Goal: Task Accomplishment & Management: Complete application form

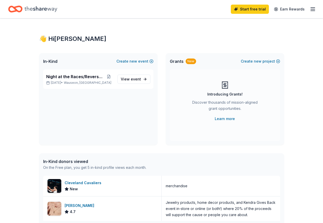
click at [310, 11] on icon "button" at bounding box center [313, 9] width 6 height 6
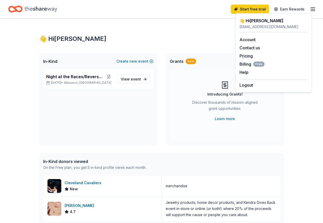
click at [128, 12] on div "Start free trial Earn Rewards" at bounding box center [161, 9] width 307 height 12
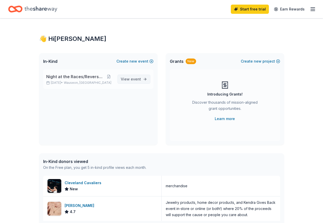
click at [129, 82] on link "View event" at bounding box center [134, 79] width 33 height 9
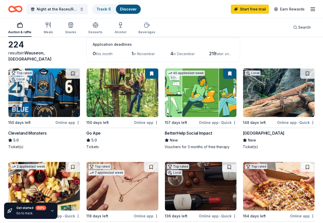
scroll to position [26, 0]
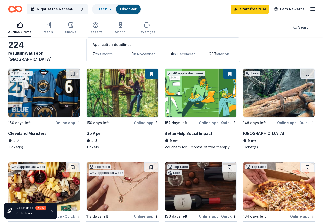
click at [60, 223] on div "Gordon Food Service Store" at bounding box center [34, 227] width 52 height 6
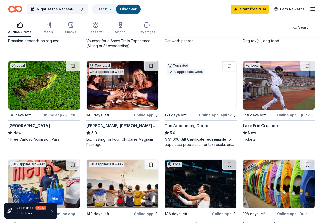
scroll to position [332, 0]
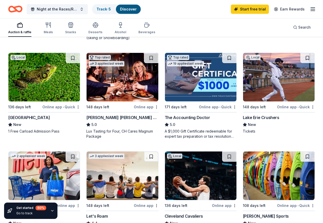
click at [281, 202] on div "Online app • Quick" at bounding box center [296, 205] width 38 height 6
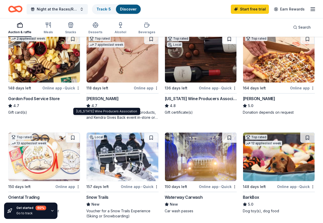
scroll to position [153, 0]
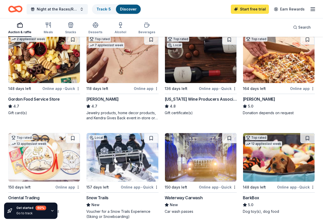
click at [239, 8] on link "Start free trial" at bounding box center [250, 9] width 38 height 9
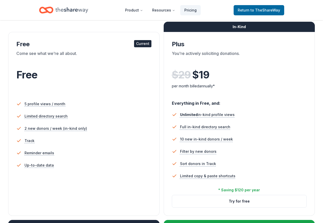
scroll to position [26, 0]
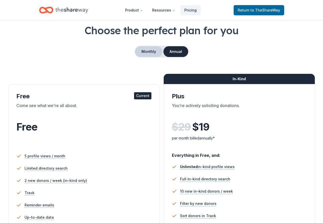
click at [149, 51] on button "Monthly" at bounding box center [148, 51] width 27 height 11
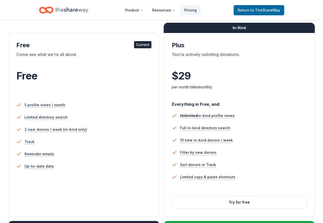
scroll to position [51, 0]
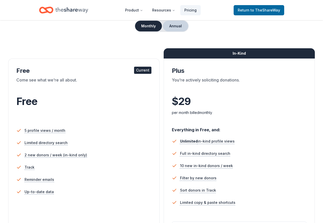
click at [178, 26] on button "Annual" at bounding box center [175, 26] width 25 height 11
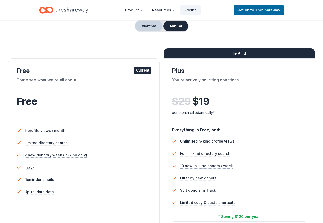
click at [146, 28] on button "Monthly" at bounding box center [148, 26] width 27 height 11
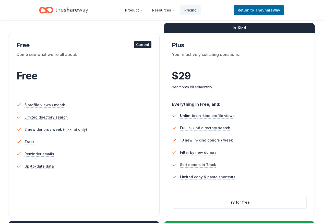
scroll to position [102, 0]
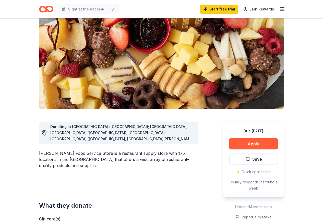
scroll to position [51, 0]
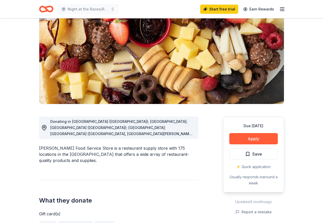
click at [44, 128] on icon at bounding box center [44, 128] width 6 height 6
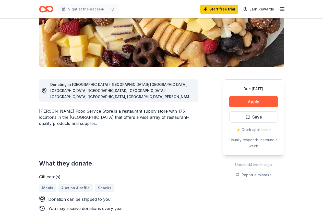
scroll to position [77, 0]
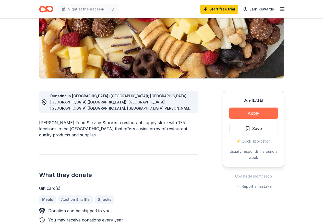
click at [244, 114] on button "Apply" at bounding box center [253, 113] width 49 height 11
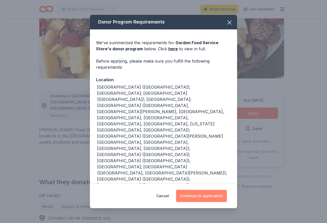
click at [200, 199] on button "Continue to application" at bounding box center [201, 196] width 51 height 12
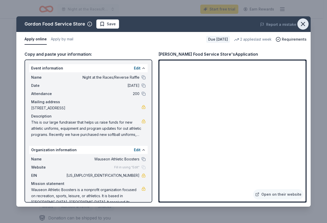
click at [306, 22] on icon "button" at bounding box center [302, 23] width 7 height 7
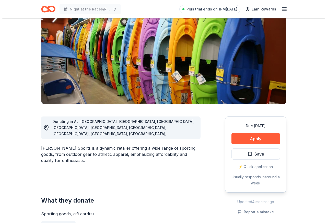
scroll to position [102, 0]
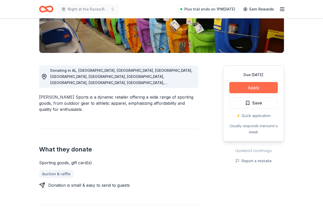
click at [245, 88] on button "Apply" at bounding box center [253, 87] width 49 height 11
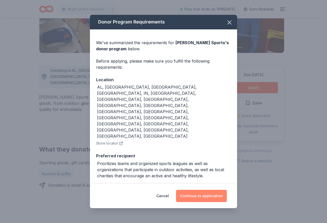
click at [205, 199] on button "Continue to application" at bounding box center [201, 196] width 51 height 12
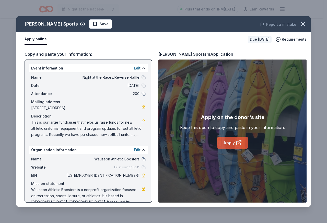
click at [230, 143] on link "Apply" at bounding box center [232, 143] width 31 height 12
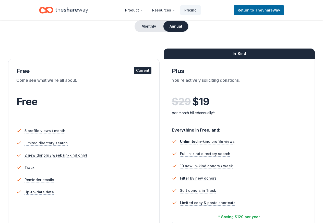
scroll to position [51, 0]
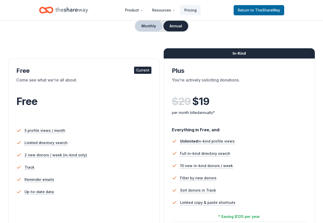
click at [144, 25] on button "Monthly" at bounding box center [148, 26] width 27 height 11
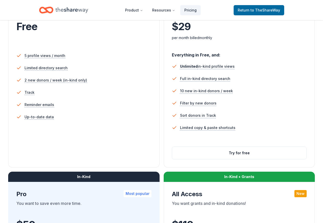
scroll to position [128, 0]
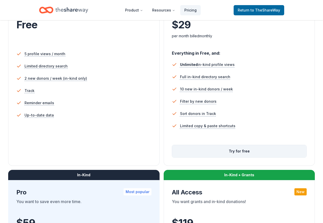
click at [172, 157] on button "Try for free" at bounding box center [239, 151] width 135 height 12
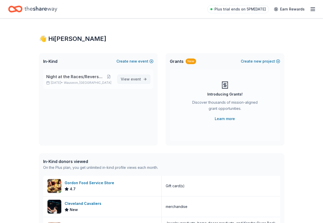
click at [131, 78] on span "event" at bounding box center [136, 79] width 10 height 4
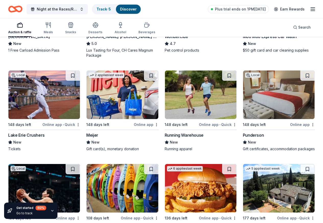
scroll to position [537, 0]
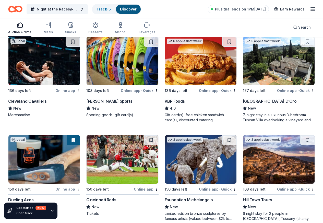
scroll to position [640, 0]
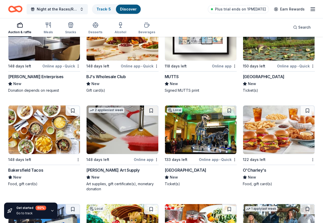
scroll to position [2167, 0]
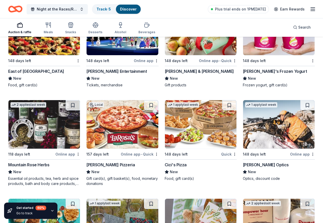
scroll to position [2871, 0]
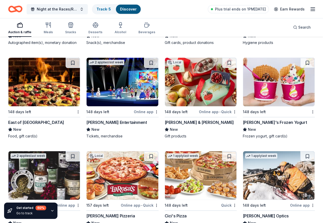
scroll to position [2795, 0]
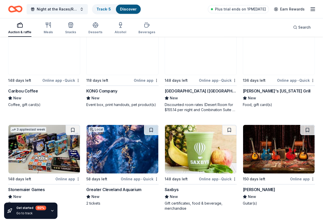
scroll to position [1977, 0]
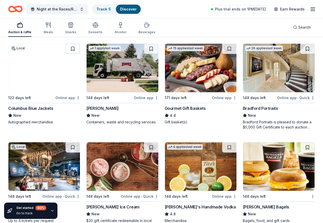
scroll to position [1389, 0]
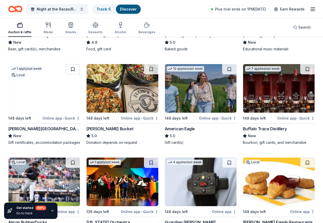
scroll to position [1185, 0]
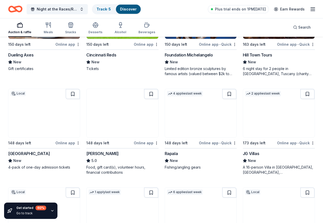
scroll to position [776, 0]
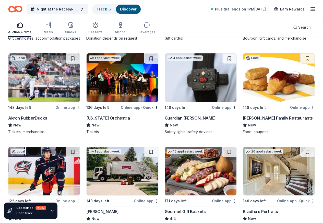
scroll to position [1303, 0]
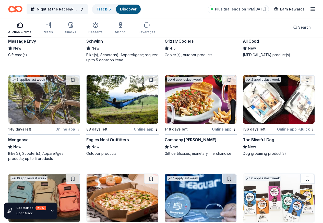
scroll to position [4175, 0]
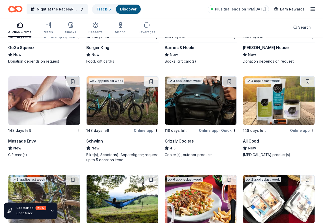
scroll to position [4021, 0]
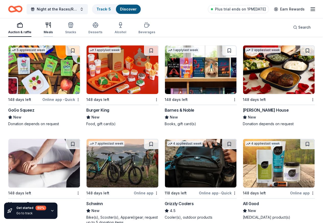
click at [53, 30] on div "Meals" at bounding box center [48, 28] width 9 height 12
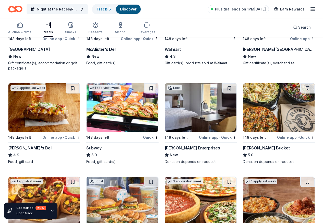
scroll to position [512, 0]
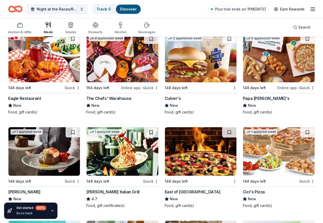
scroll to position [1126, 0]
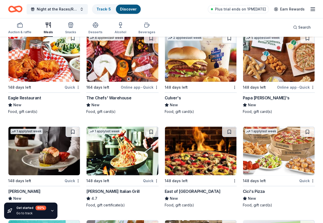
click at [73, 24] on icon "button" at bounding box center [71, 25] width 6 height 6
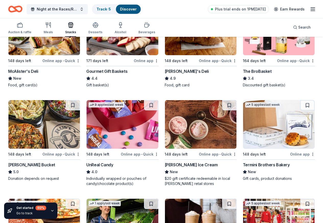
scroll to position [289, 0]
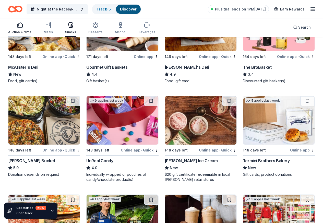
click at [23, 26] on icon "button" at bounding box center [20, 25] width 6 height 6
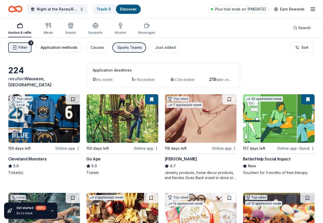
click at [60, 45] on div "Application methods" at bounding box center [59, 47] width 37 height 6
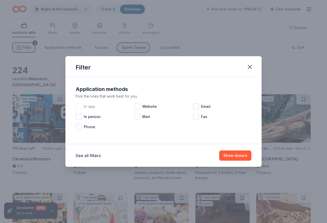
click at [79, 105] on div at bounding box center [79, 106] width 6 height 6
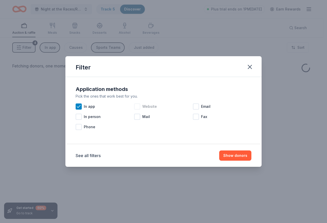
click at [138, 107] on div at bounding box center [137, 106] width 6 height 6
click at [235, 155] on button "Show donors" at bounding box center [235, 156] width 32 height 10
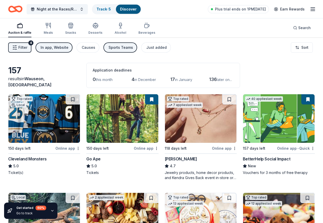
click at [124, 50] on div "Sports Teams" at bounding box center [121, 47] width 25 height 6
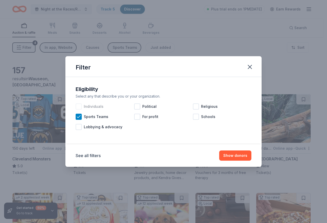
click at [80, 107] on div at bounding box center [79, 106] width 6 height 6
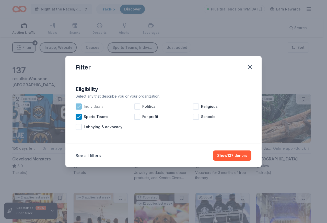
click at [78, 105] on icon at bounding box center [78, 106] width 5 height 5
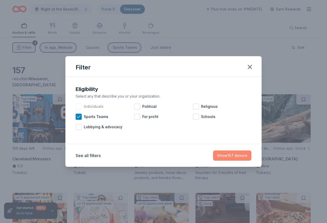
click at [224, 154] on button "Show 157 donors" at bounding box center [232, 156] width 38 height 10
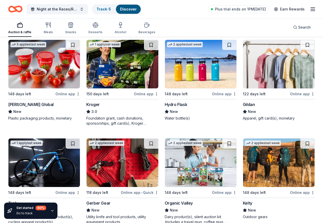
scroll to position [2846, 0]
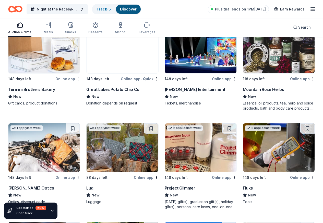
scroll to position [2668, 0]
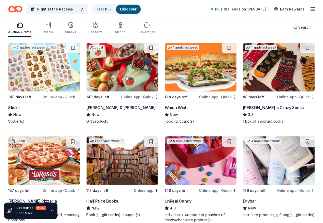
scroll to position [2463, 0]
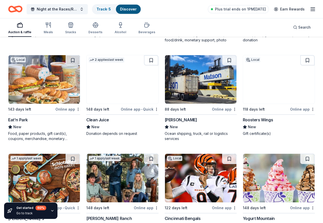
scroll to position [2259, 0]
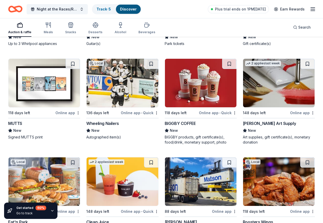
scroll to position [2156, 0]
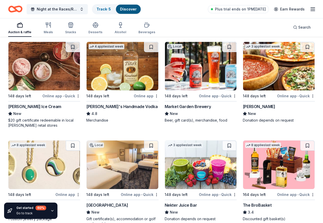
scroll to position [1492, 0]
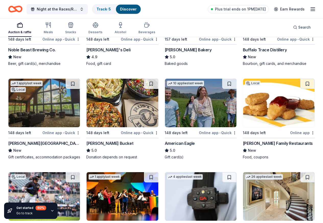
scroll to position [1185, 0]
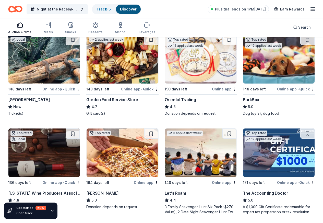
scroll to position [138, 0]
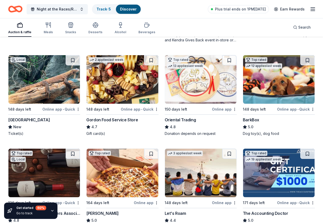
click at [243, 87] on img at bounding box center [279, 79] width 72 height 49
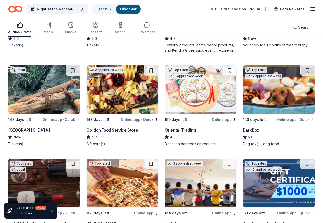
scroll to position [128, 0]
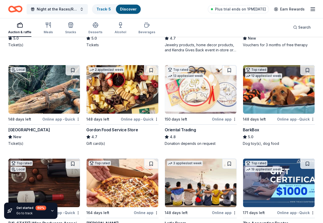
click at [165, 107] on img at bounding box center [201, 89] width 72 height 49
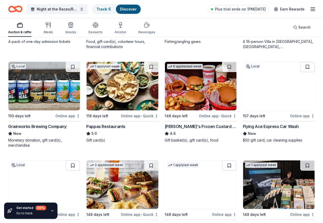
scroll to position [920, 0]
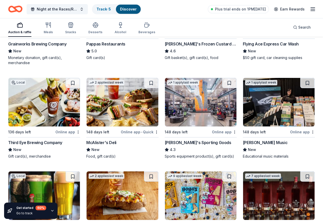
scroll to position [997, 0]
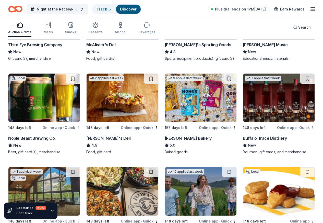
scroll to position [1099, 0]
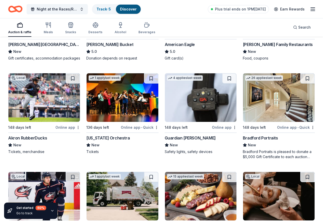
scroll to position [1303, 0]
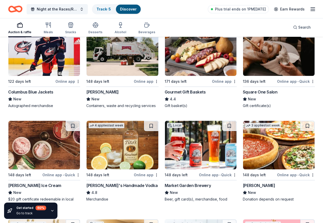
scroll to position [1431, 0]
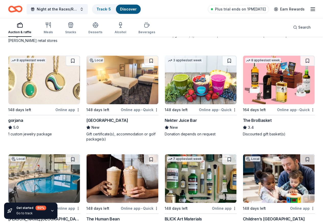
scroll to position [1610, 0]
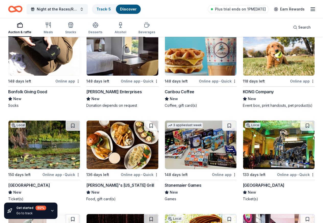
scroll to position [1968, 0]
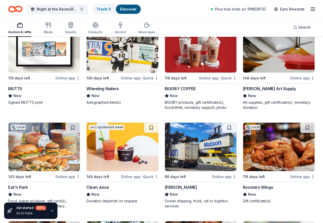
scroll to position [2198, 0]
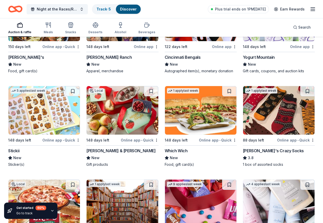
scroll to position [2479, 0]
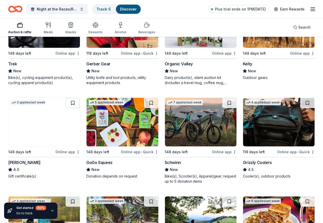
scroll to position [3000, 0]
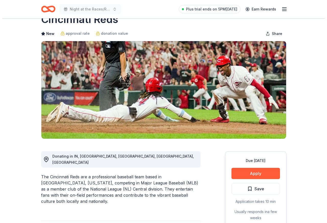
scroll to position [26, 0]
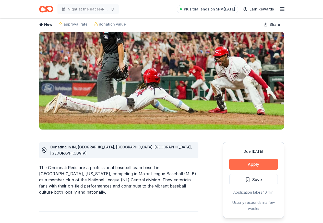
click at [246, 163] on button "Apply" at bounding box center [253, 164] width 49 height 11
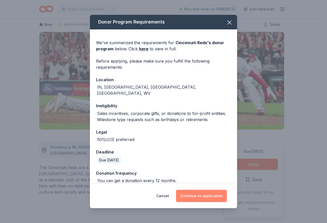
click at [202, 197] on button "Continue to application" at bounding box center [201, 196] width 51 height 12
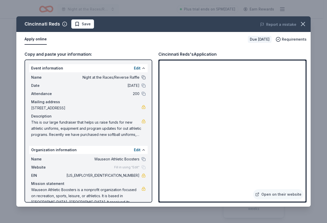
click at [142, 77] on button at bounding box center [144, 77] width 4 height 4
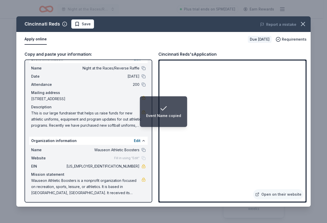
scroll to position [0, 0]
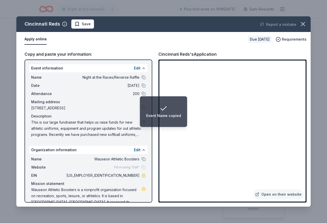
drag, startPoint x: 133, startPoint y: 135, endPoint x: 84, endPoint y: 136, distance: 49.6
click at [92, 136] on span "This is our large fundraiser that helps us raise funds for new athletic uniform…" at bounding box center [86, 128] width 110 height 18
drag, startPoint x: 31, startPoint y: 121, endPoint x: 71, endPoint y: 122, distance: 39.9
click at [71, 122] on span "This is our large fundraiser that helps us raise funds for new athletic uniform…" at bounding box center [86, 128] width 110 height 18
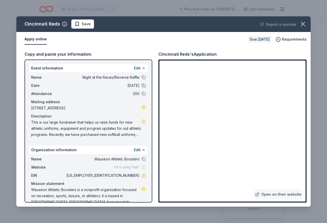
click at [142, 84] on button at bounding box center [144, 86] width 4 height 4
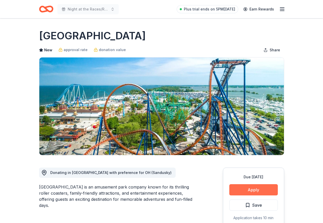
click at [247, 189] on button "Apply" at bounding box center [253, 189] width 49 height 11
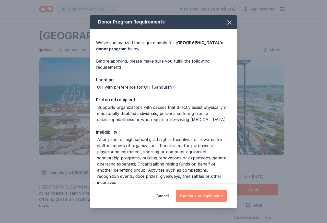
click at [205, 197] on button "Continue to application" at bounding box center [201, 196] width 51 height 12
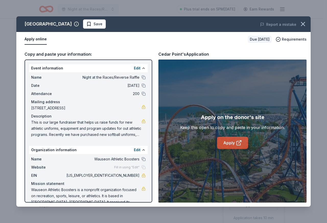
click at [232, 142] on link "Apply" at bounding box center [232, 143] width 31 height 12
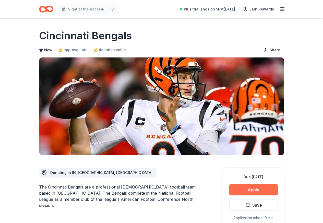
click at [247, 189] on button "Apply" at bounding box center [253, 189] width 49 height 11
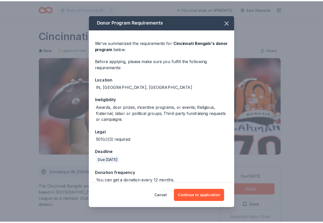
scroll to position [6, 0]
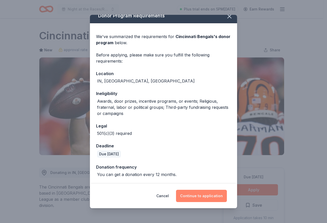
click at [202, 196] on button "Continue to application" at bounding box center [201, 196] width 51 height 12
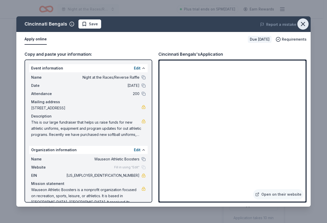
click at [307, 24] on button "button" at bounding box center [302, 23] width 11 height 11
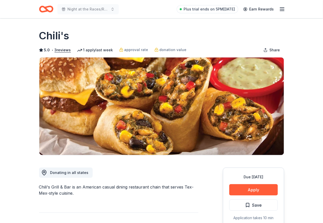
click at [252, 193] on button "Apply" at bounding box center [253, 189] width 49 height 11
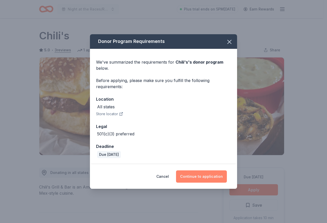
click at [197, 173] on button "Continue to application" at bounding box center [201, 176] width 51 height 12
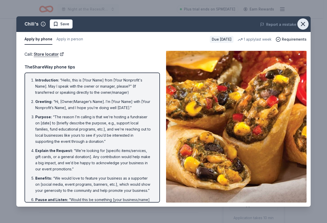
click at [302, 24] on icon "button" at bounding box center [303, 24] width 4 height 4
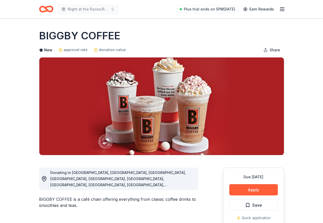
scroll to position [26, 0]
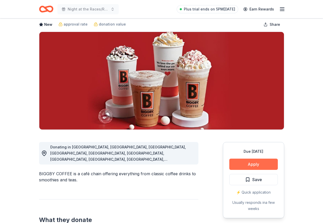
click at [249, 163] on button "Apply" at bounding box center [253, 164] width 49 height 11
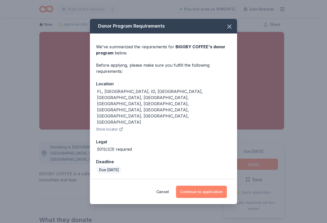
click at [195, 186] on button "Continue to application" at bounding box center [201, 192] width 51 height 12
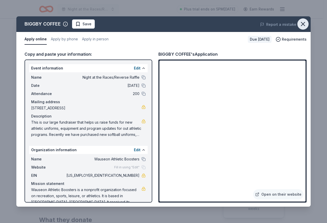
click at [303, 21] on icon "button" at bounding box center [302, 23] width 7 height 7
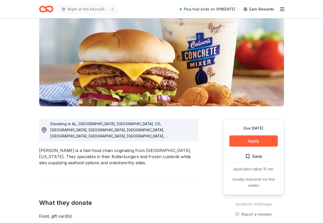
scroll to position [51, 0]
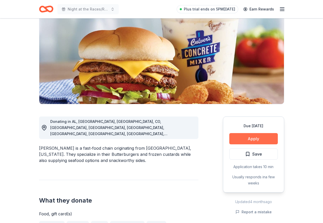
click at [244, 137] on button "Apply" at bounding box center [253, 138] width 49 height 11
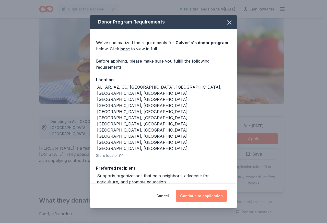
click at [212, 190] on button "Continue to application" at bounding box center [201, 196] width 51 height 12
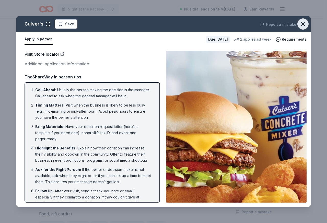
click at [304, 25] on icon "button" at bounding box center [303, 24] width 4 height 4
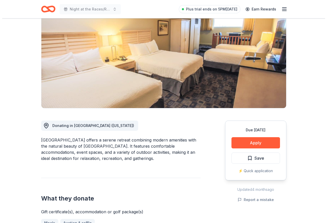
scroll to position [51, 0]
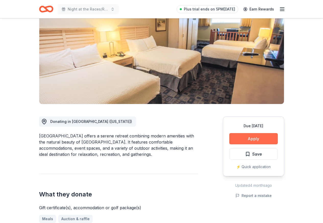
click at [255, 138] on button "Apply" at bounding box center [253, 138] width 49 height 11
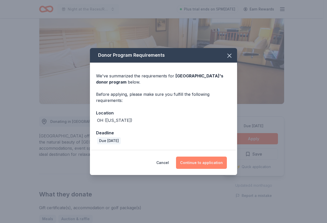
click at [206, 160] on button "Continue to application" at bounding box center [201, 163] width 51 height 12
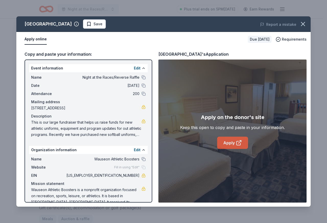
click at [232, 145] on link "Apply" at bounding box center [232, 143] width 31 height 12
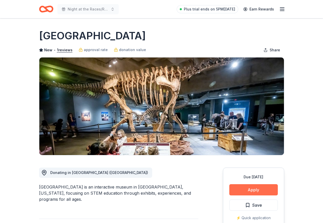
click at [258, 191] on button "Apply" at bounding box center [253, 189] width 49 height 11
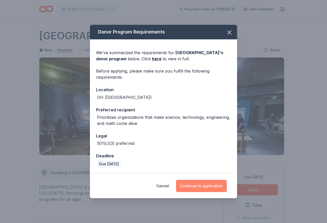
click at [194, 185] on button "Continue to application" at bounding box center [201, 186] width 51 height 12
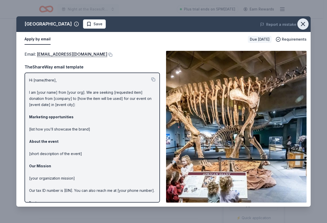
click at [303, 23] on icon "button" at bounding box center [302, 23] width 7 height 7
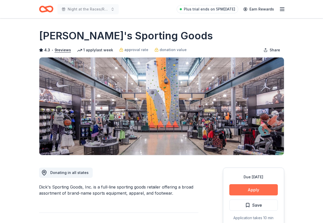
click at [248, 189] on button "Apply" at bounding box center [253, 189] width 49 height 11
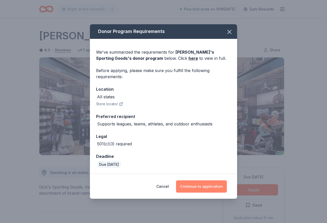
click at [196, 184] on button "Continue to application" at bounding box center [201, 186] width 51 height 12
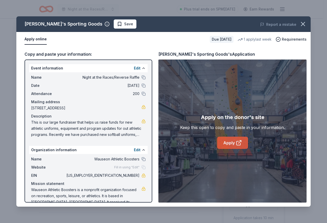
click at [236, 138] on link "Apply" at bounding box center [232, 143] width 31 height 12
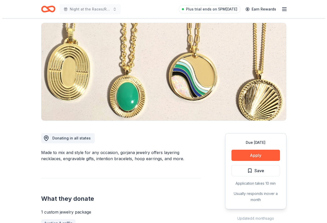
scroll to position [26, 0]
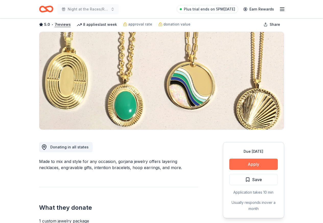
click at [250, 160] on button "Apply" at bounding box center [253, 164] width 49 height 11
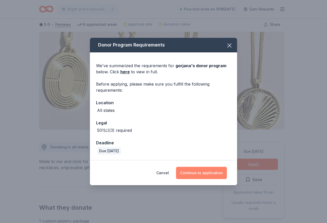
click at [200, 171] on button "Continue to application" at bounding box center [201, 173] width 51 height 12
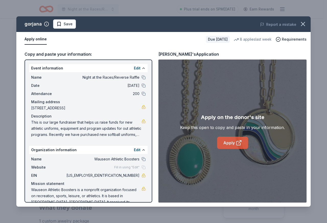
click at [223, 144] on link "Apply" at bounding box center [232, 143] width 31 height 12
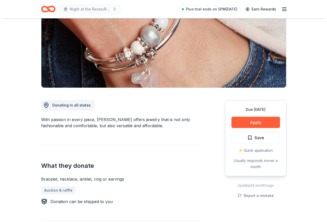
scroll to position [77, 0]
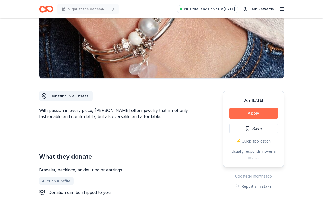
click at [243, 110] on button "Apply" at bounding box center [253, 113] width 49 height 11
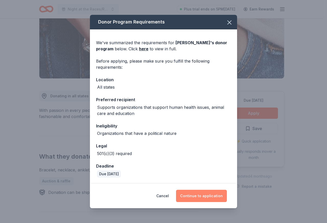
click at [187, 195] on button "Continue to application" at bounding box center [201, 196] width 51 height 12
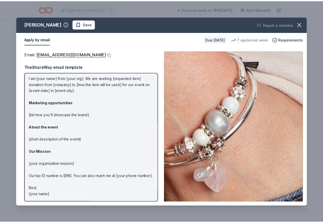
scroll to position [0, 0]
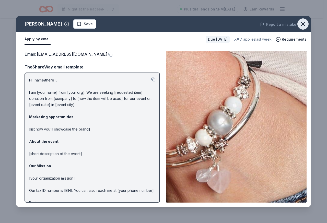
click at [302, 23] on icon "button" at bounding box center [303, 24] width 4 height 4
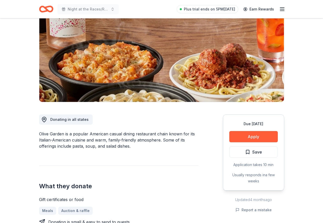
scroll to position [51, 0]
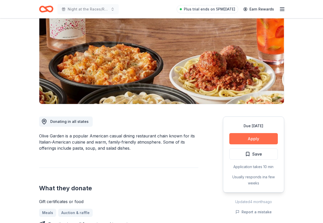
click at [245, 137] on button "Apply" at bounding box center [253, 138] width 49 height 11
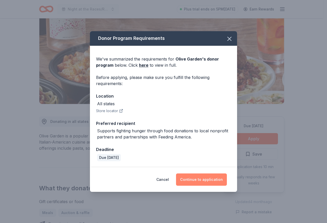
click at [198, 180] on button "Continue to application" at bounding box center [201, 180] width 51 height 12
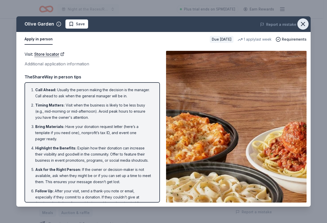
click at [302, 21] on icon "button" at bounding box center [302, 23] width 7 height 7
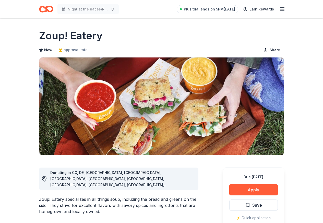
click at [240, 194] on button "Apply" at bounding box center [253, 189] width 49 height 11
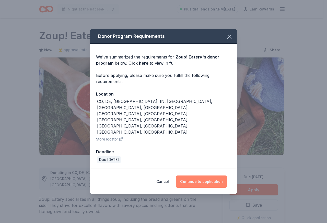
click at [204, 176] on button "Continue to application" at bounding box center [201, 182] width 51 height 12
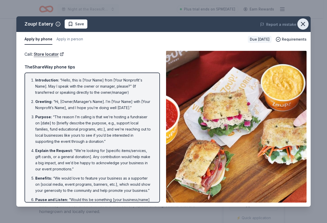
click at [303, 23] on icon "button" at bounding box center [303, 24] width 4 height 4
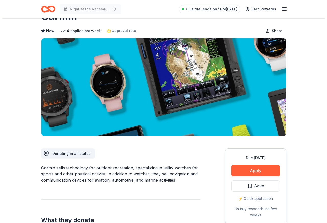
scroll to position [51, 0]
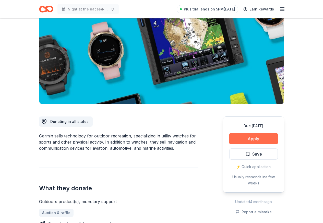
click at [251, 137] on button "Apply" at bounding box center [253, 138] width 49 height 11
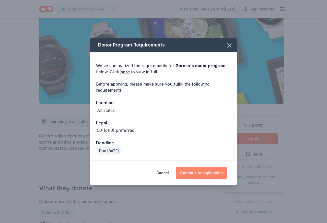
click at [199, 173] on button "Continue to application" at bounding box center [201, 173] width 51 height 12
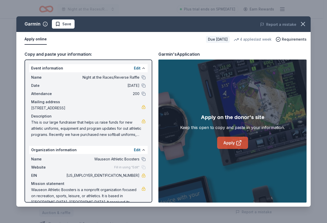
click at [230, 140] on link "Apply" at bounding box center [232, 143] width 31 height 12
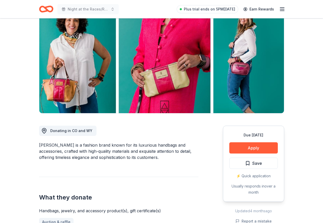
scroll to position [51, 0]
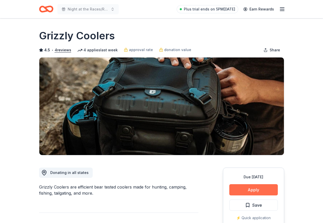
click at [250, 190] on button "Apply" at bounding box center [253, 189] width 49 height 11
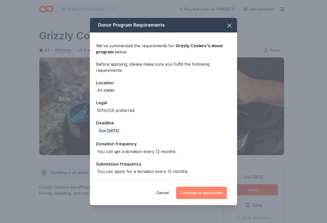
click at [210, 195] on button "Continue to application" at bounding box center [201, 193] width 51 height 12
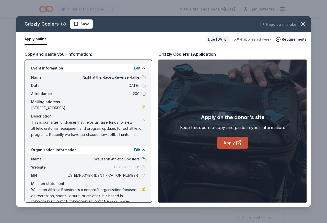
click at [233, 141] on link "Apply" at bounding box center [232, 143] width 31 height 12
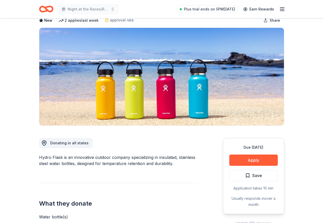
scroll to position [26, 0]
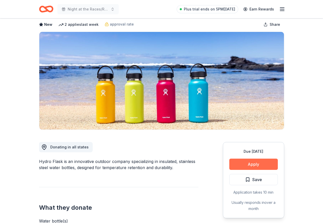
click at [249, 161] on button "Apply" at bounding box center [253, 164] width 49 height 11
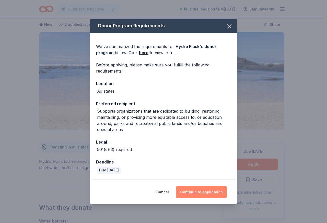
click at [196, 193] on button "Continue to application" at bounding box center [201, 192] width 51 height 12
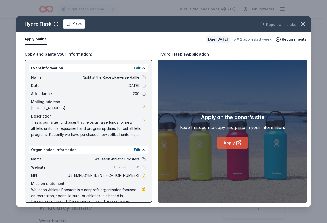
click at [235, 143] on link "Apply" at bounding box center [232, 143] width 31 height 12
click at [298, 21] on button "button" at bounding box center [302, 23] width 11 height 11
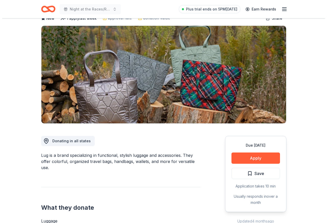
scroll to position [26, 0]
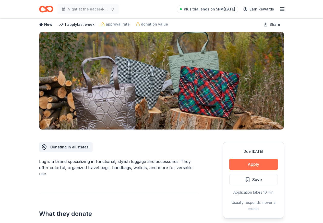
click at [252, 163] on button "Apply" at bounding box center [253, 164] width 49 height 11
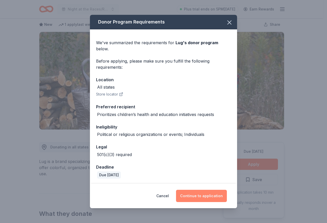
click at [199, 192] on button "Continue to application" at bounding box center [201, 196] width 51 height 12
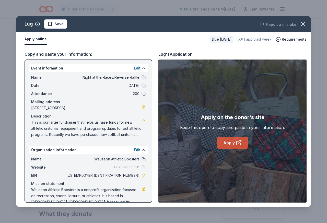
click at [237, 143] on icon at bounding box center [239, 143] width 6 height 6
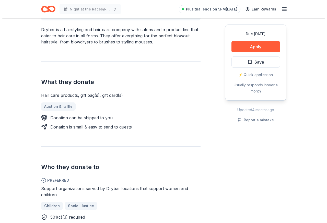
scroll to position [179, 0]
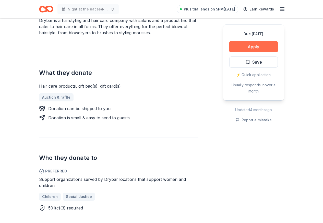
click at [249, 47] on button "Apply" at bounding box center [253, 46] width 49 height 11
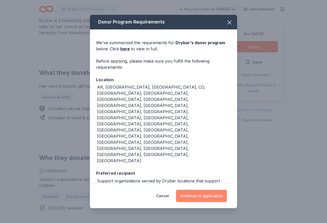
click at [193, 191] on button "Continue to application" at bounding box center [201, 196] width 51 height 12
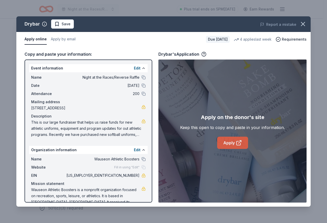
click at [237, 144] on icon at bounding box center [239, 143] width 4 height 4
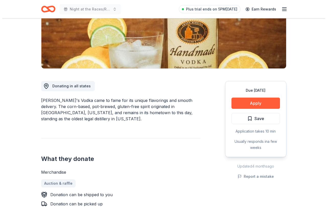
scroll to position [77, 0]
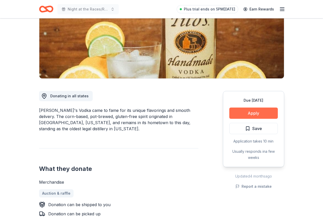
click at [243, 110] on button "Apply" at bounding box center [253, 113] width 49 height 11
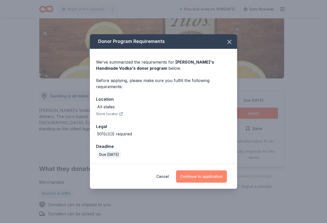
click at [187, 178] on button "Continue to application" at bounding box center [201, 176] width 51 height 12
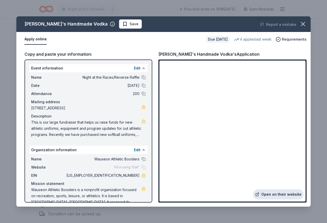
click at [272, 194] on link "Open on their website" at bounding box center [278, 194] width 50 height 10
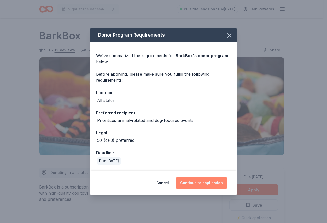
click at [205, 184] on button "Continue to application" at bounding box center [201, 183] width 51 height 12
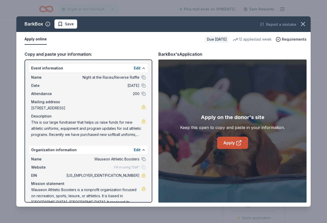
click at [241, 142] on icon at bounding box center [239, 143] width 6 height 6
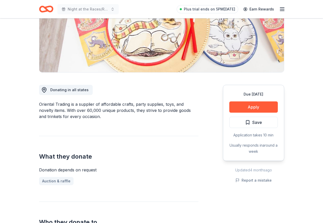
scroll to position [77, 0]
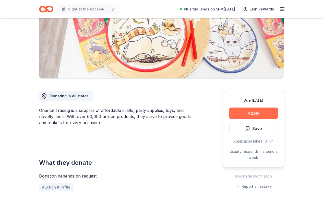
click at [245, 111] on button "Apply" at bounding box center [253, 113] width 49 height 11
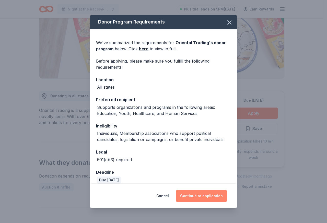
click at [197, 195] on button "Continue to application" at bounding box center [201, 196] width 51 height 12
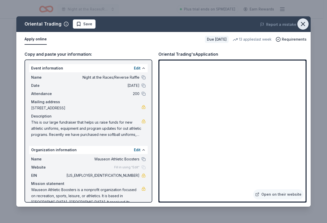
click at [304, 22] on icon "button" at bounding box center [302, 23] width 7 height 7
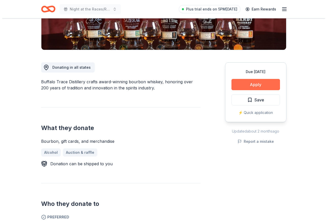
scroll to position [102, 0]
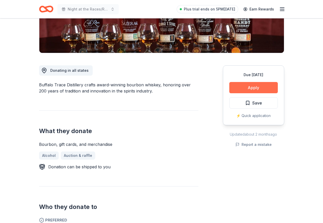
click at [257, 89] on button "Apply" at bounding box center [253, 87] width 49 height 11
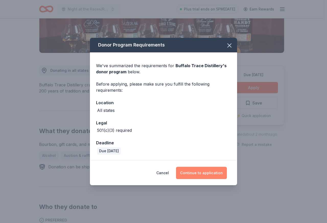
click at [210, 175] on button "Continue to application" at bounding box center [201, 173] width 51 height 12
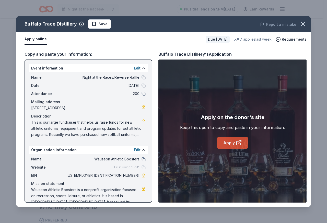
click at [231, 143] on link "Apply" at bounding box center [232, 143] width 31 height 12
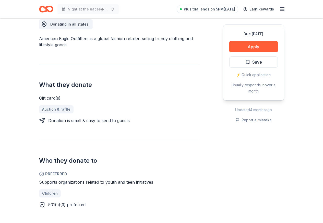
scroll to position [153, 0]
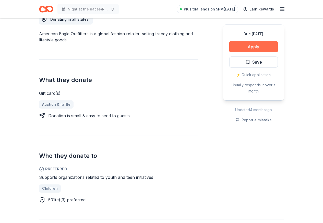
click at [248, 49] on button "Apply" at bounding box center [253, 46] width 49 height 11
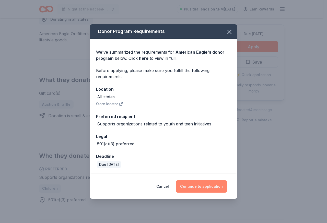
click at [207, 188] on button "Continue to application" at bounding box center [201, 186] width 51 height 12
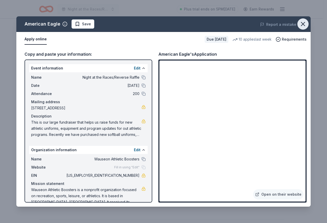
click at [303, 24] on icon "button" at bounding box center [303, 24] width 4 height 4
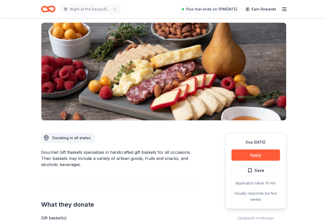
scroll to position [26, 0]
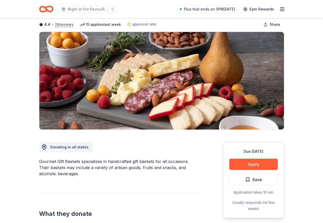
click at [64, 22] on button "28 reviews" at bounding box center [64, 24] width 19 height 6
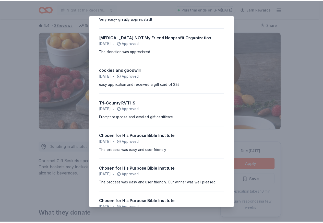
scroll to position [179, 0]
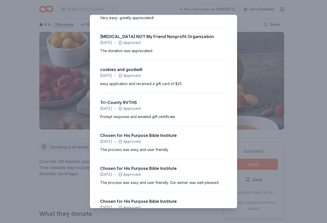
click at [263, 18] on div "4.4 • 28 reviews Harbor Child Care September 2025 • Declined We got a cold resp…" at bounding box center [163, 111] width 327 height 223
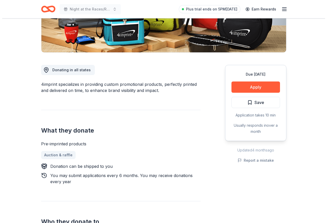
scroll to position [102, 0]
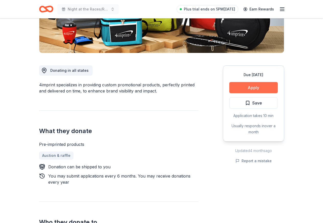
click at [257, 86] on button "Apply" at bounding box center [253, 87] width 49 height 11
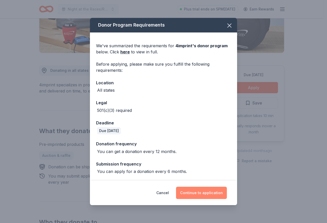
click at [191, 193] on button "Continue to application" at bounding box center [201, 193] width 51 height 12
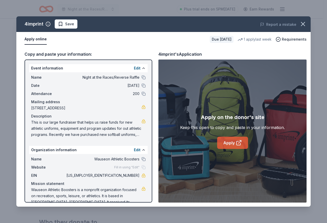
click at [237, 139] on link "Apply" at bounding box center [232, 143] width 31 height 12
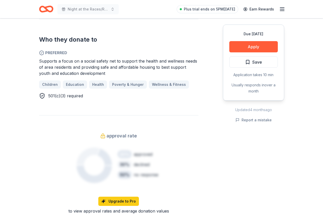
scroll to position [281, 0]
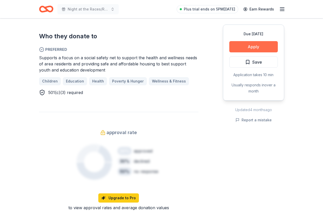
click at [245, 48] on button "Apply" at bounding box center [253, 46] width 49 height 11
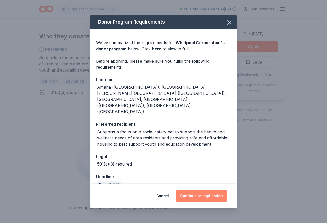
click at [194, 190] on button "Continue to application" at bounding box center [201, 196] width 51 height 12
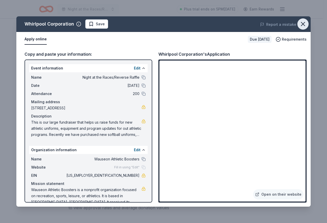
click at [302, 24] on icon "button" at bounding box center [302, 23] width 7 height 7
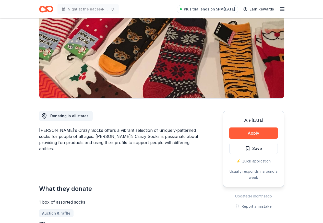
scroll to position [51, 0]
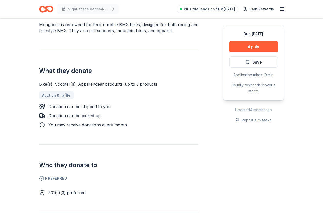
scroll to position [153, 0]
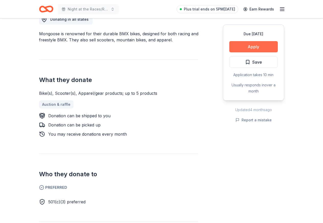
click at [256, 44] on button "Apply" at bounding box center [253, 46] width 49 height 11
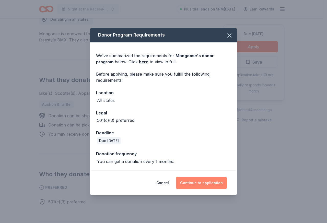
click at [199, 180] on button "Continue to application" at bounding box center [201, 183] width 51 height 12
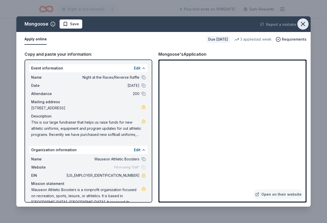
click at [302, 23] on icon "button" at bounding box center [303, 24] width 4 height 4
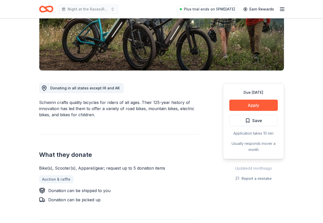
scroll to position [77, 0]
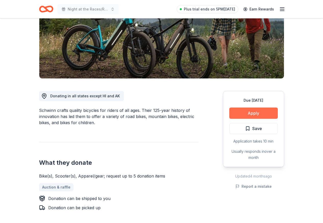
click at [254, 113] on button "Apply" at bounding box center [253, 113] width 49 height 11
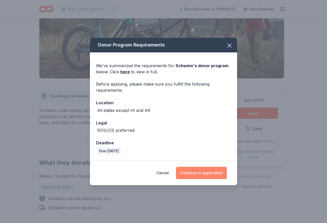
click at [195, 176] on button "Continue to application" at bounding box center [201, 173] width 51 height 12
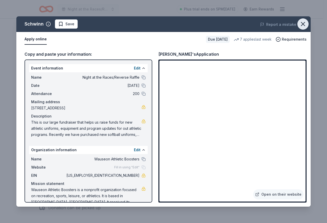
click at [305, 22] on icon "button" at bounding box center [302, 23] width 7 height 7
